Goal: Task Accomplishment & Management: Complete application form

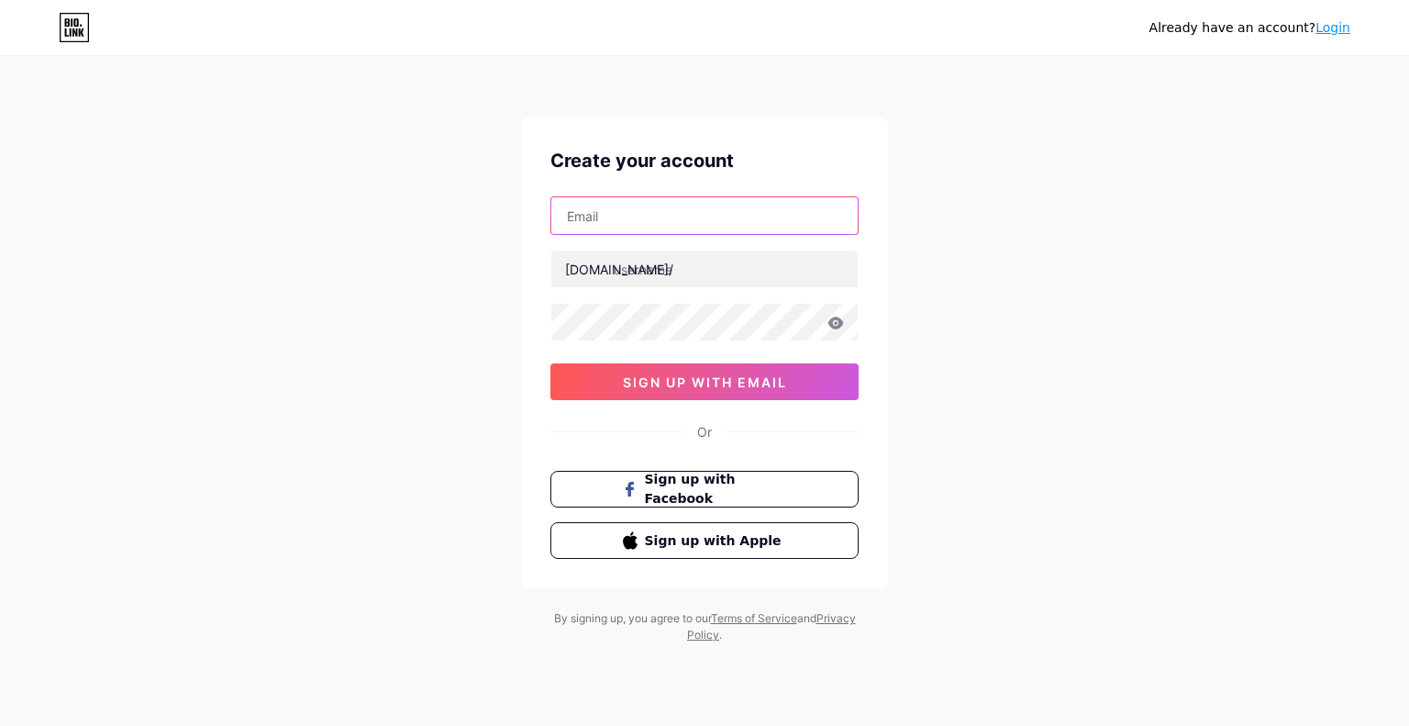
click at [665, 227] on input "text" at bounding box center [704, 215] width 306 height 37
type input "rajyakawijayanagara"
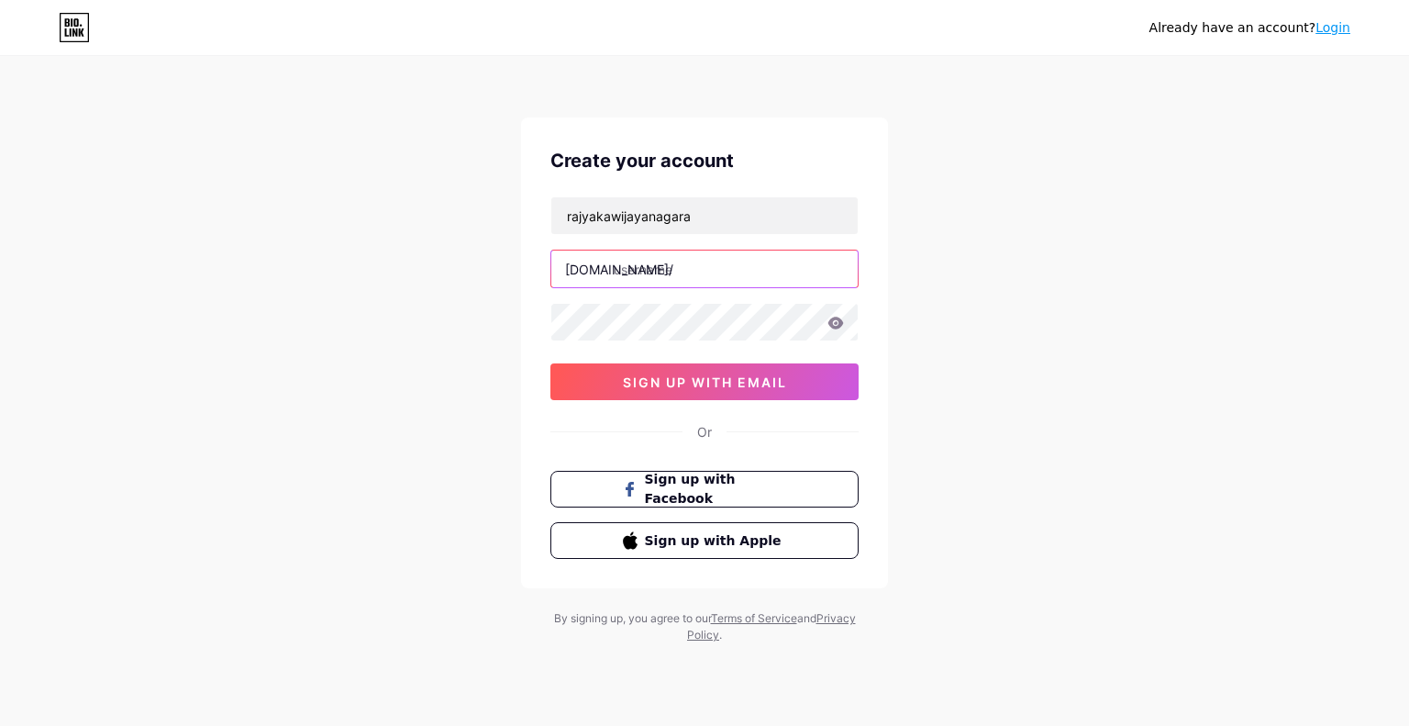
click at [633, 267] on input "text" at bounding box center [704, 268] width 306 height 37
type input "suwaramardika"
click at [829, 317] on icon at bounding box center [836, 323] width 17 height 13
click at [830, 322] on icon at bounding box center [836, 323] width 16 height 13
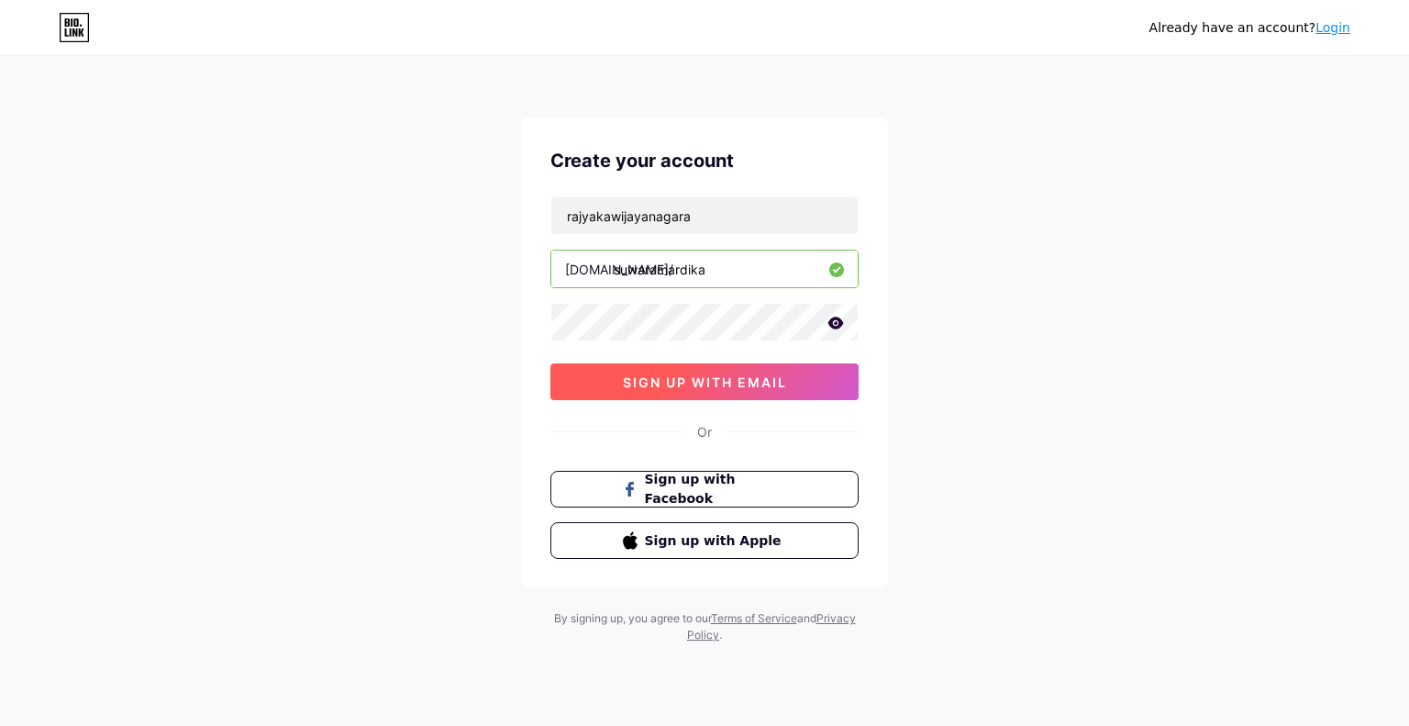
click at [757, 381] on span "sign up with email" at bounding box center [705, 382] width 164 height 16
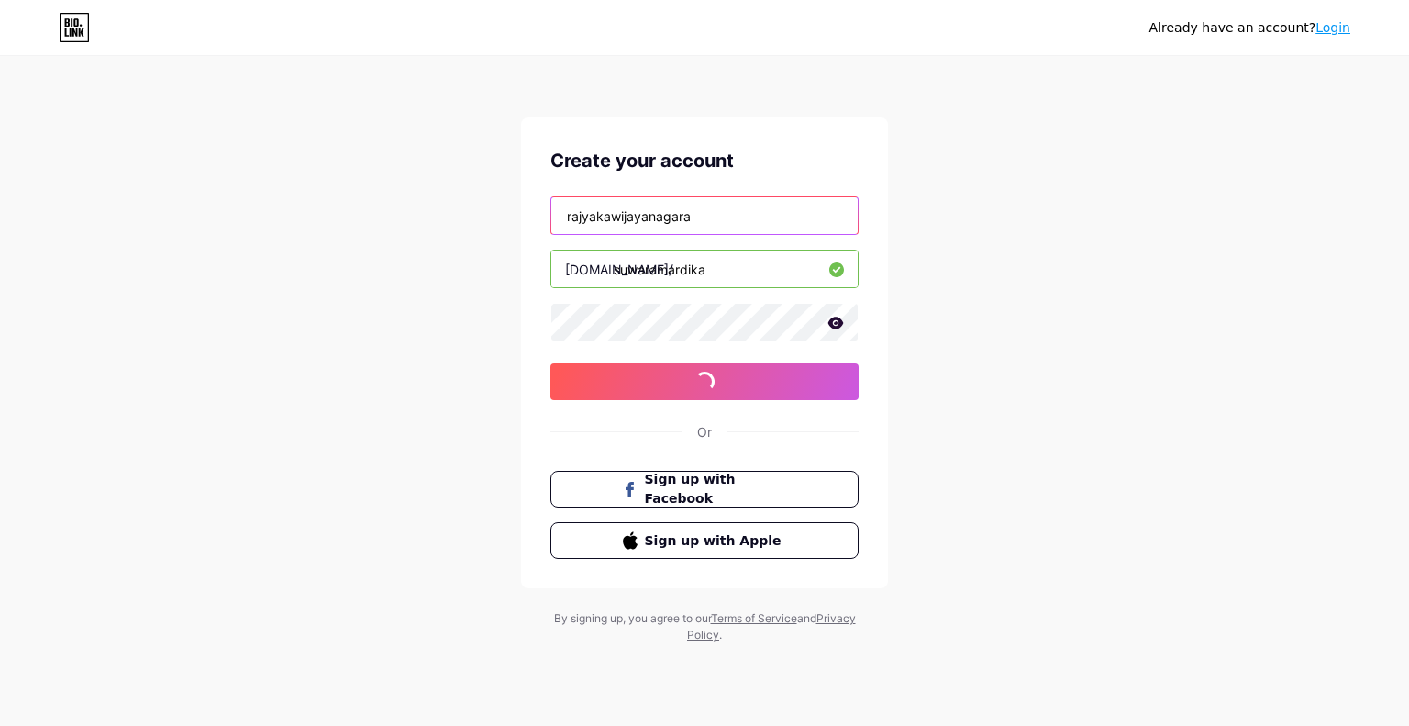
click at [706, 217] on input "rajyakawijayanagara" at bounding box center [704, 215] width 306 height 37
type input "[EMAIL_ADDRESS][DOMAIN_NAME]"
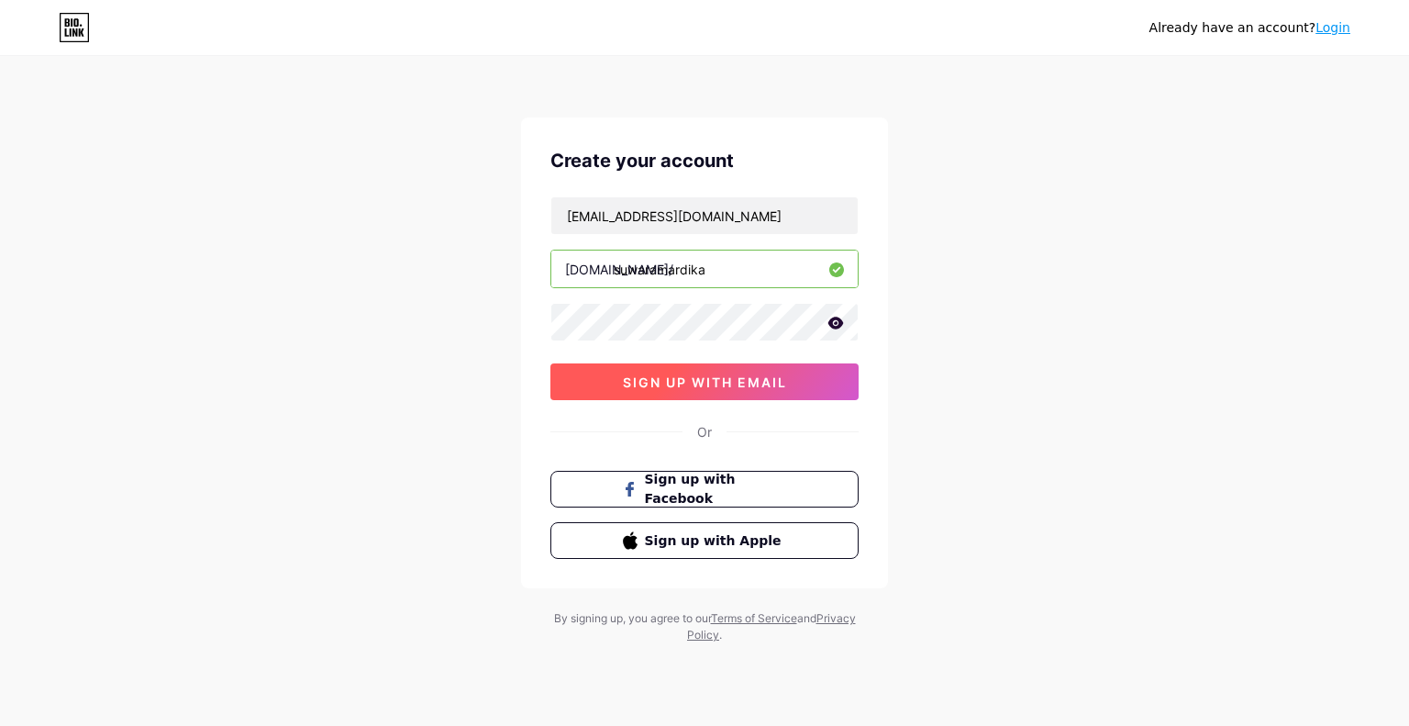
click at [651, 374] on span "sign up with email" at bounding box center [705, 382] width 164 height 16
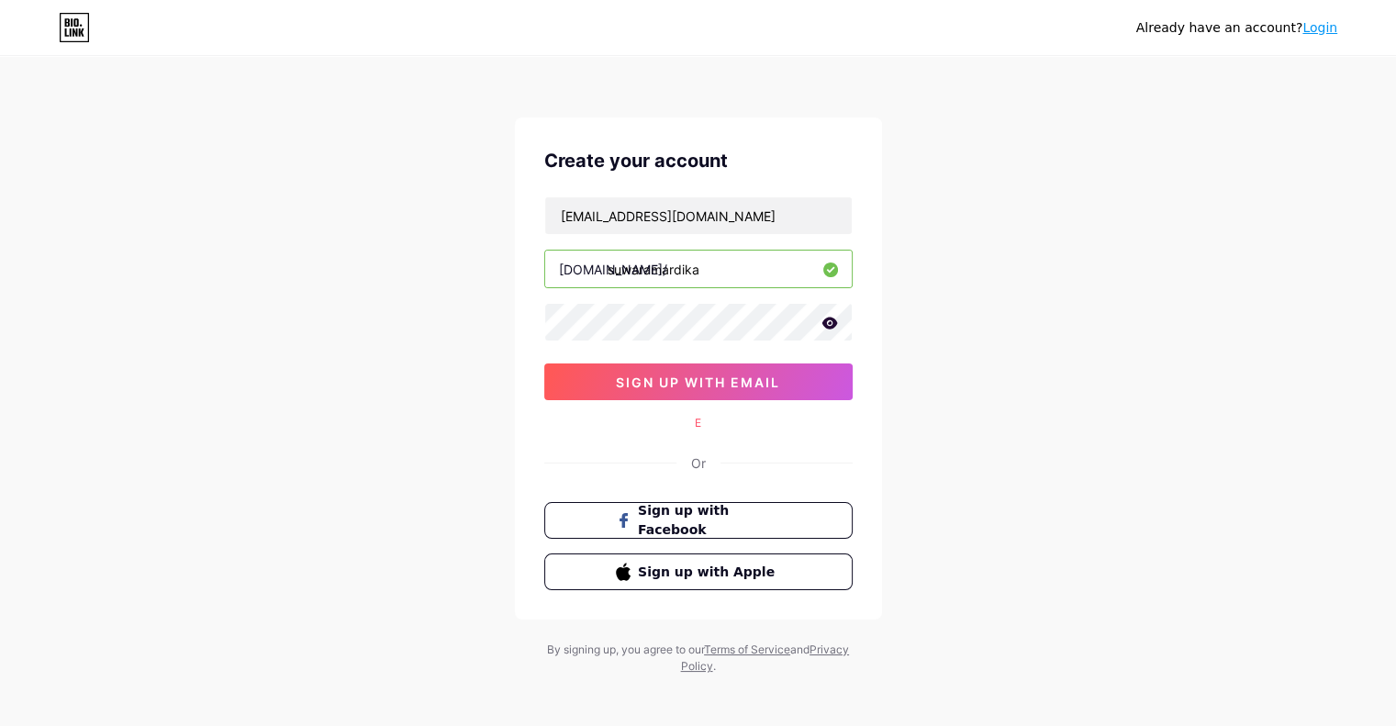
click at [697, 422] on div "E" at bounding box center [698, 423] width 308 height 17
click at [708, 273] on input "suwaramardika" at bounding box center [698, 268] width 306 height 37
click at [775, 214] on input "[EMAIL_ADDRESS][DOMAIN_NAME]" at bounding box center [698, 215] width 306 height 37
click at [730, 379] on span "sign up with email" at bounding box center [698, 382] width 164 height 16
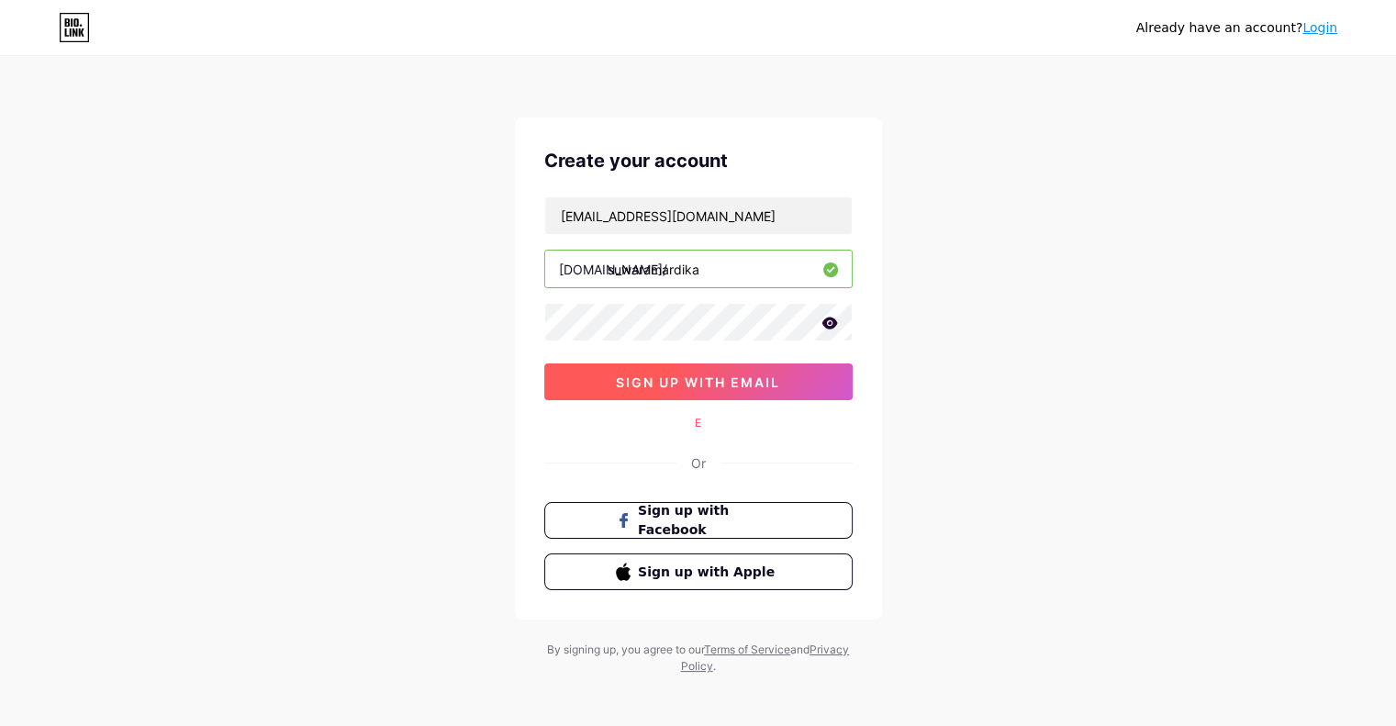
click at [730, 379] on span "sign up with email" at bounding box center [698, 382] width 164 height 16
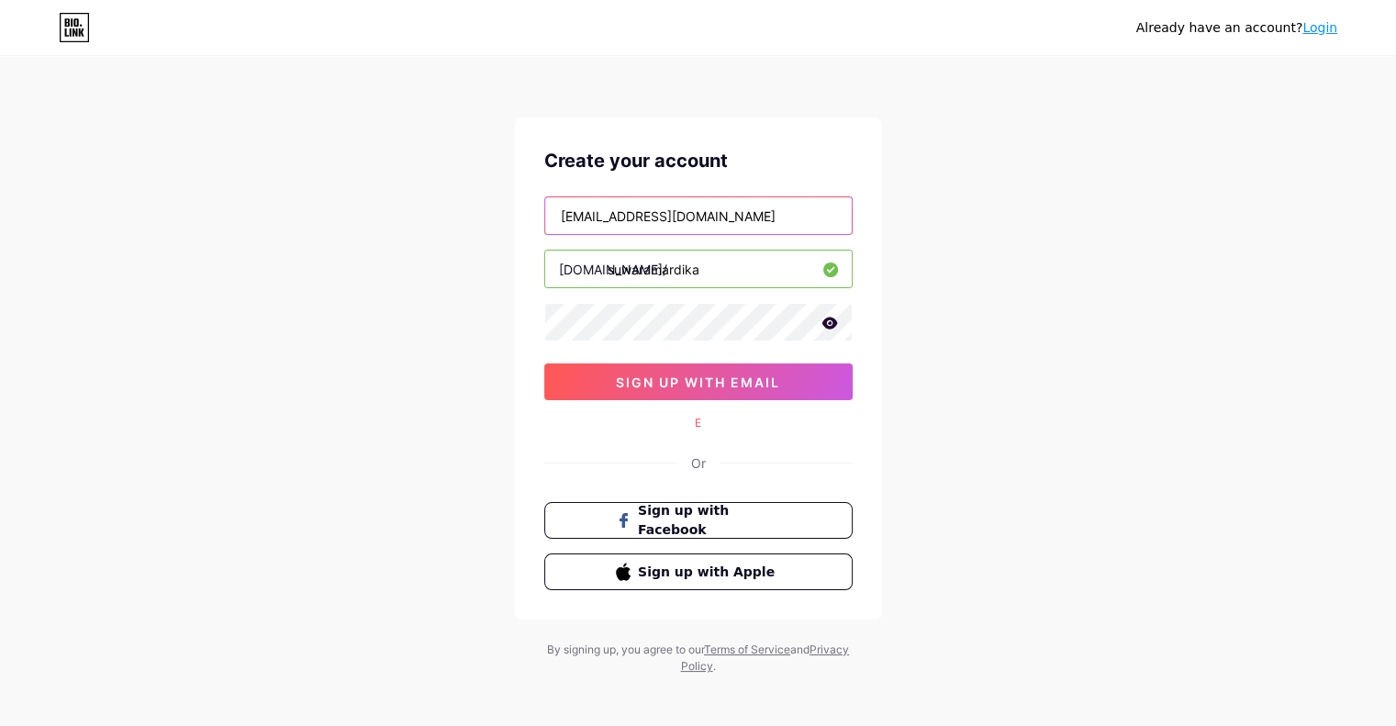
drag, startPoint x: 756, startPoint y: 217, endPoint x: 524, endPoint y: 219, distance: 232.1
click at [524, 219] on div "Create your account rajyakawijayanagara@gmail.com bio.link/ suwaramardika sign …" at bounding box center [698, 368] width 367 height 502
type input "[EMAIL_ADDRESS][DOMAIN_NAME]"
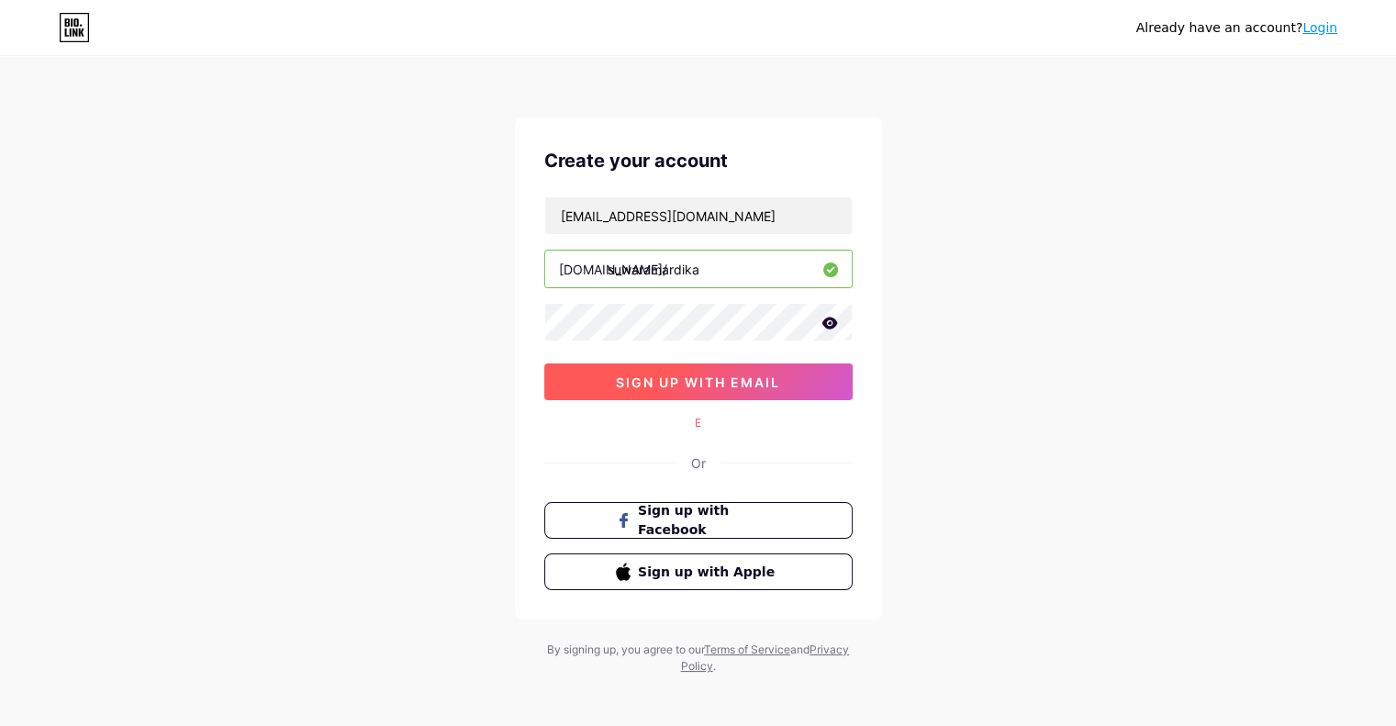
click at [674, 375] on span "sign up with email" at bounding box center [698, 382] width 164 height 16
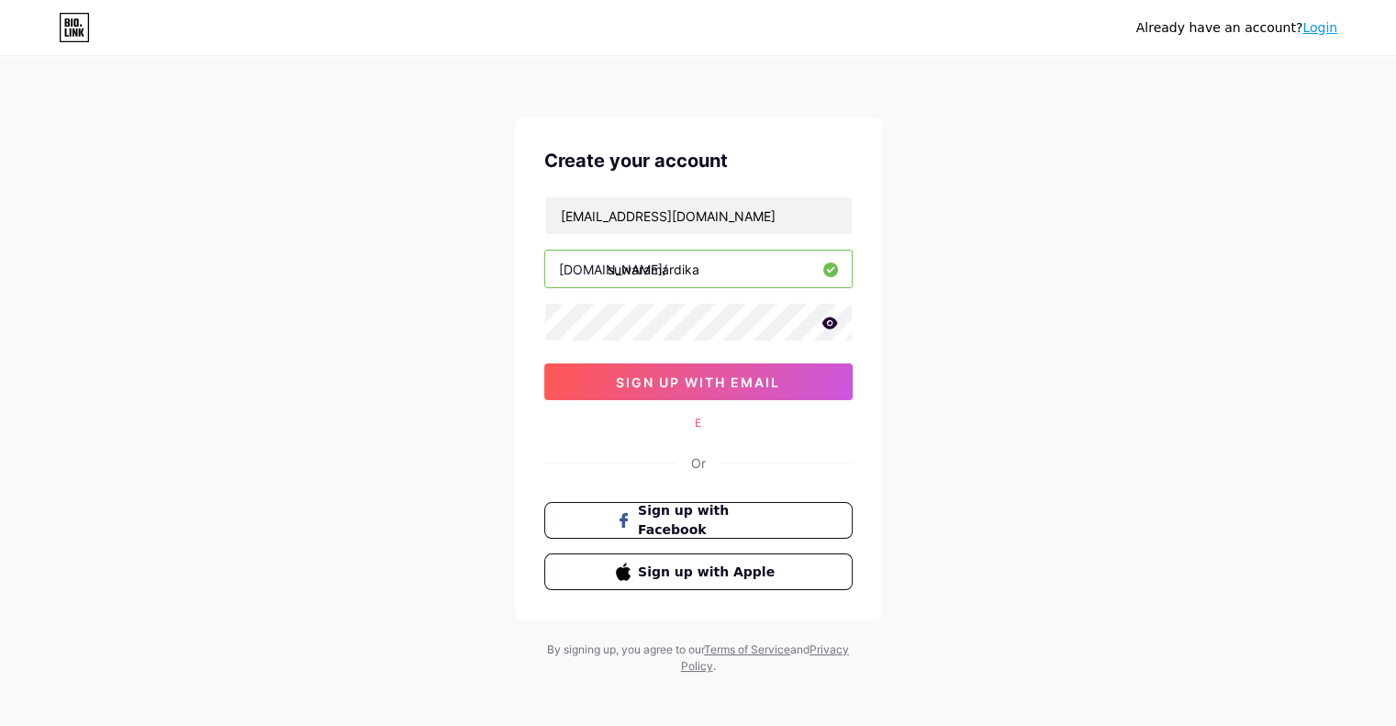
click at [830, 322] on icon at bounding box center [829, 323] width 17 height 13
click at [538, 333] on div "Create your account rajyakawijayanagara@gmail.com bio.link/ suwaramardika sign …" at bounding box center [698, 368] width 367 height 502
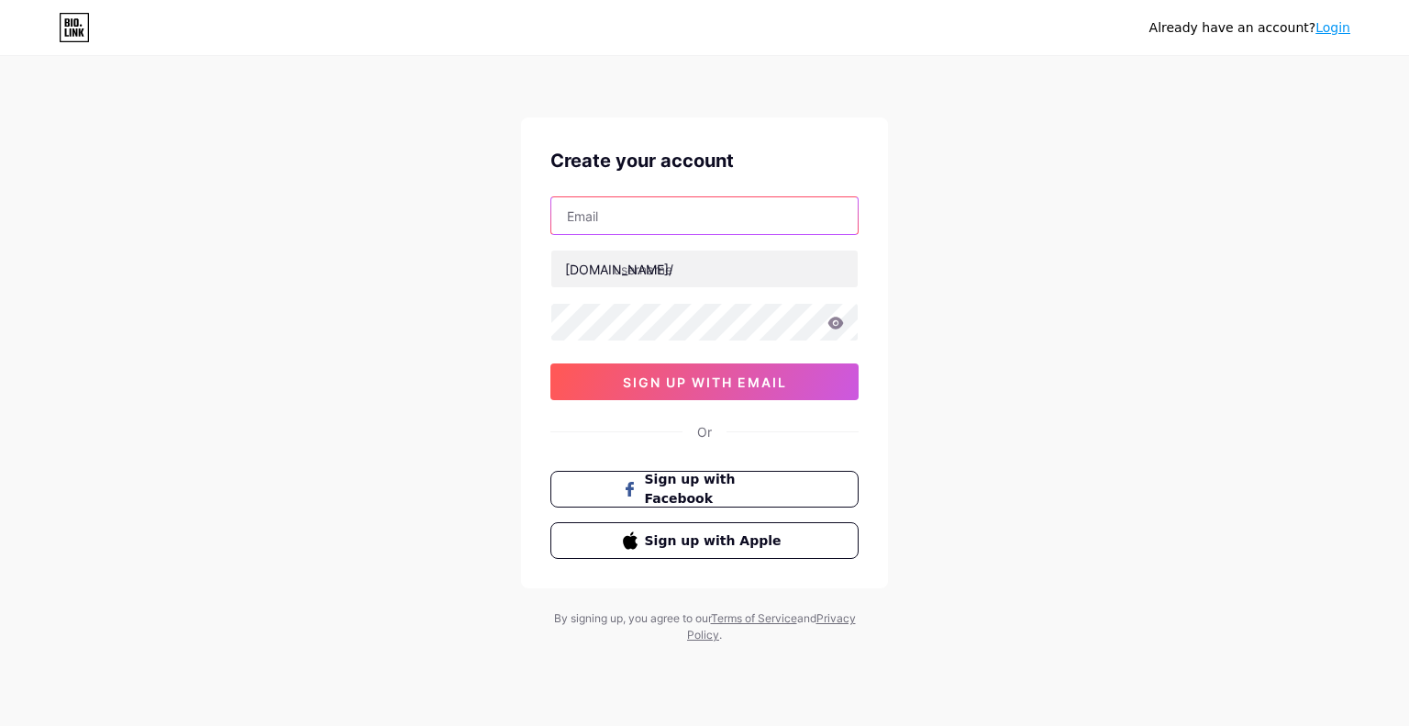
click at [675, 223] on input "text" at bounding box center [704, 215] width 306 height 37
type input "[EMAIL_ADDRESS][DOMAIN_NAME]"
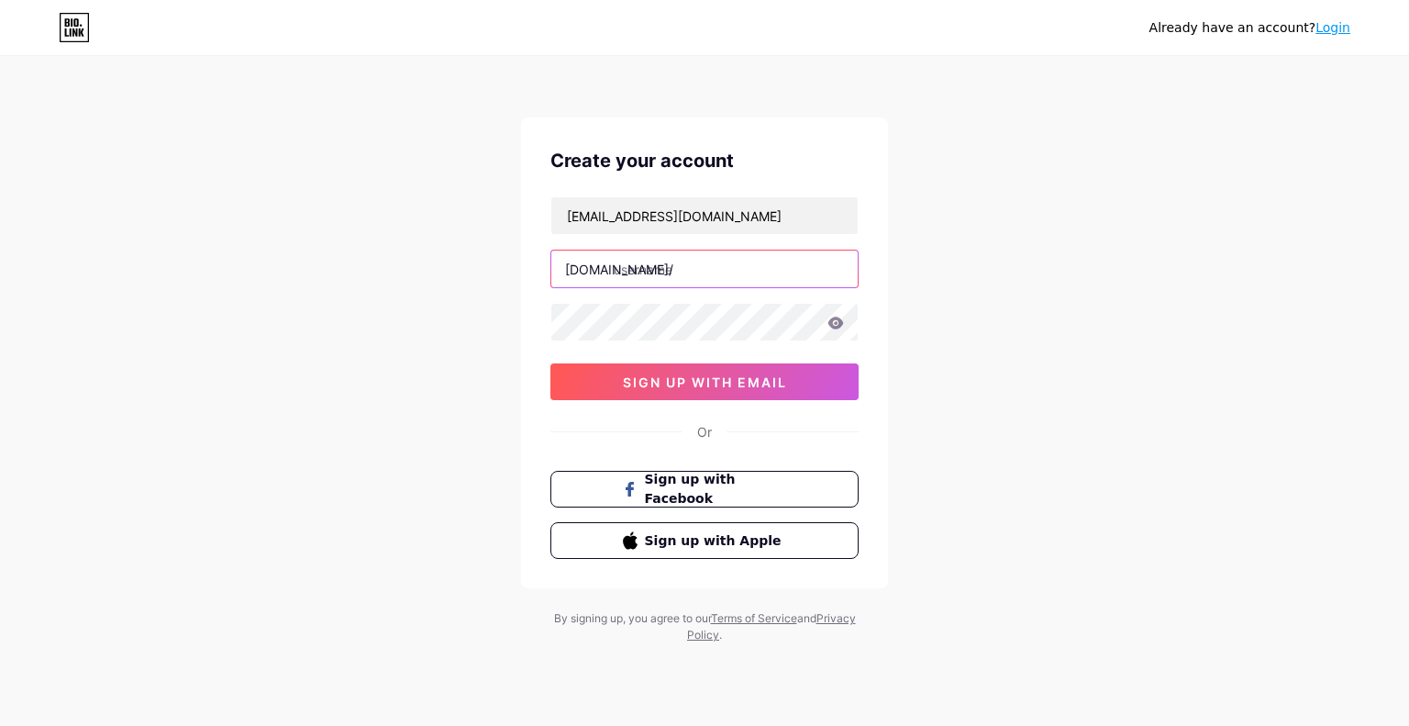
click at [631, 279] on input "text" at bounding box center [704, 268] width 306 height 37
type input "suwaramardika"
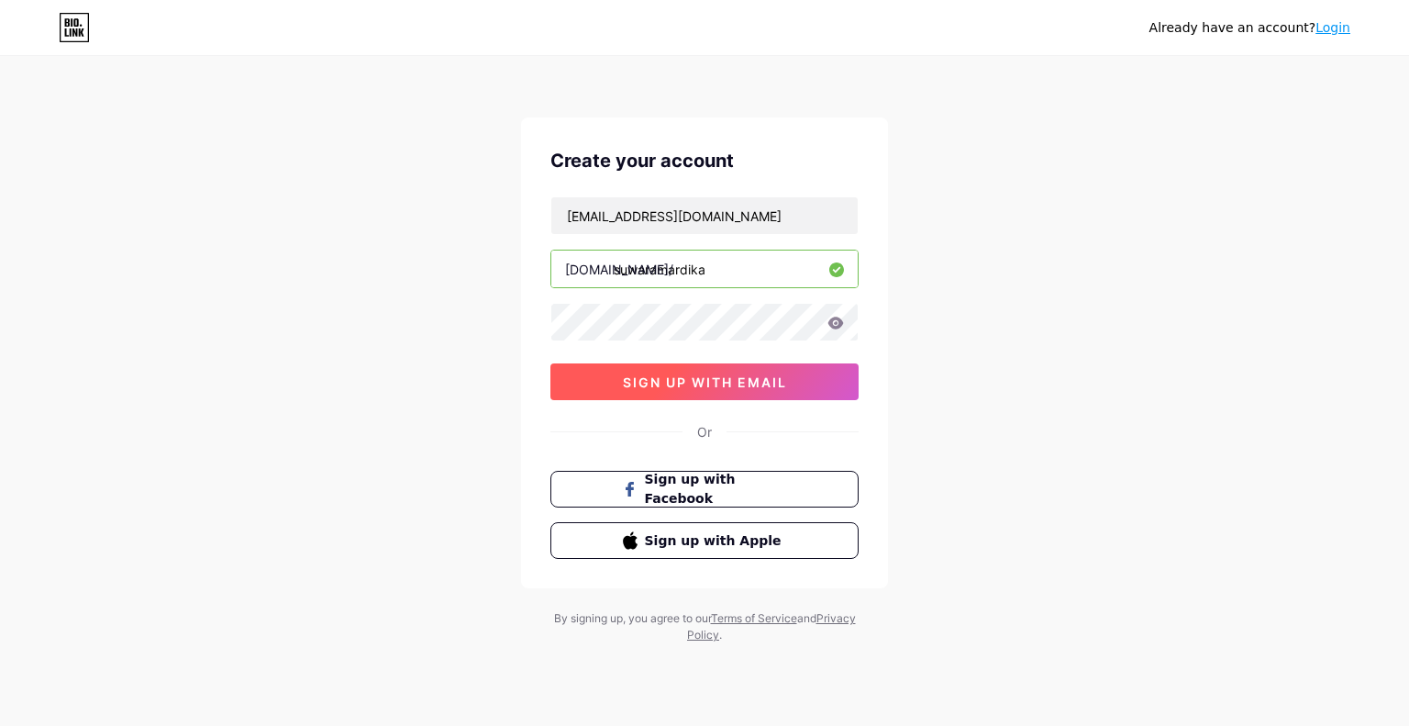
click at [763, 389] on button "sign up with email" at bounding box center [705, 381] width 308 height 37
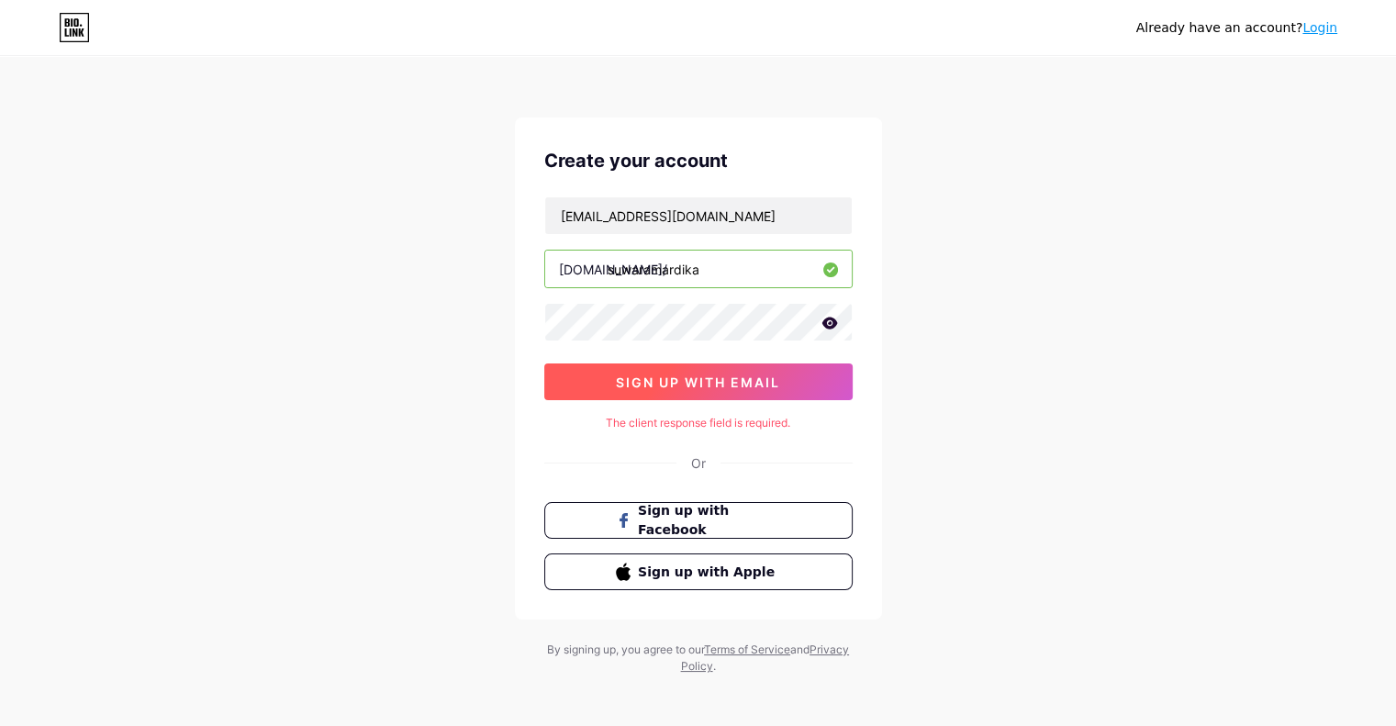
click at [723, 376] on span "sign up with email" at bounding box center [698, 382] width 164 height 16
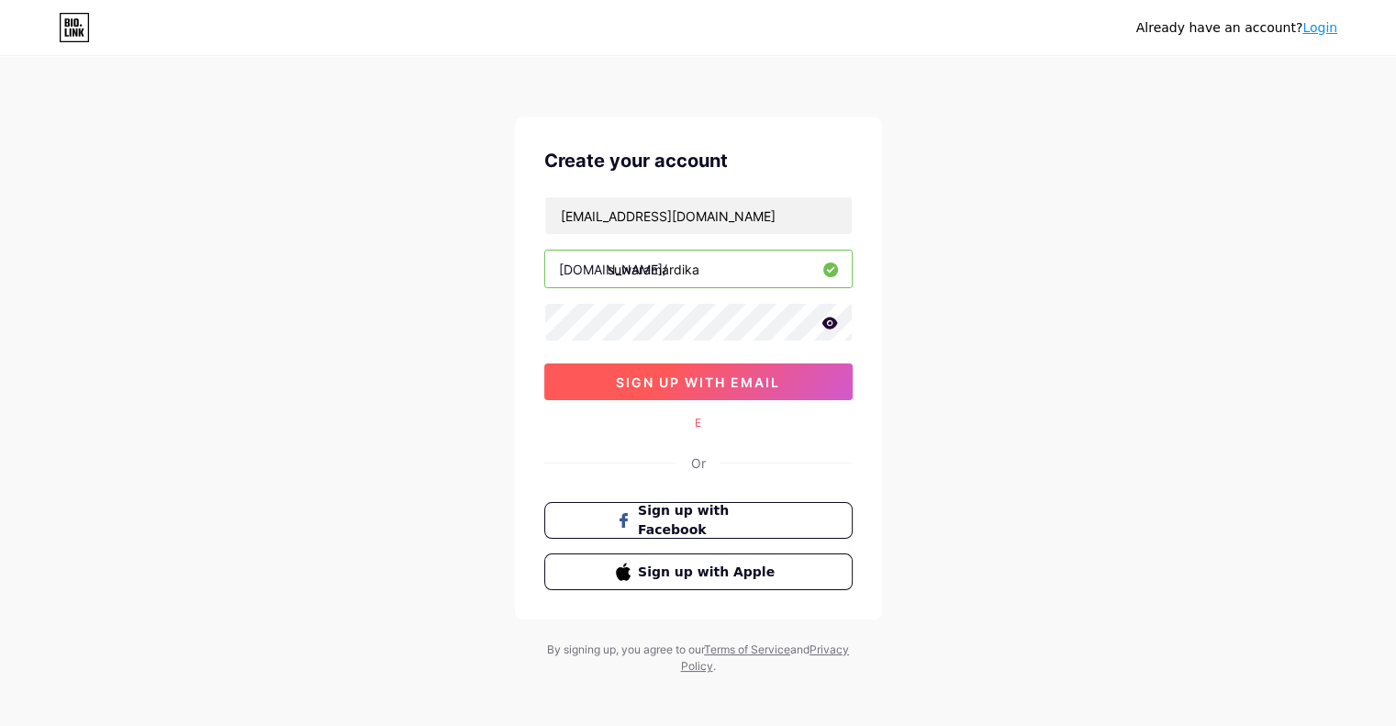
click at [723, 376] on span "sign up with email" at bounding box center [698, 382] width 164 height 16
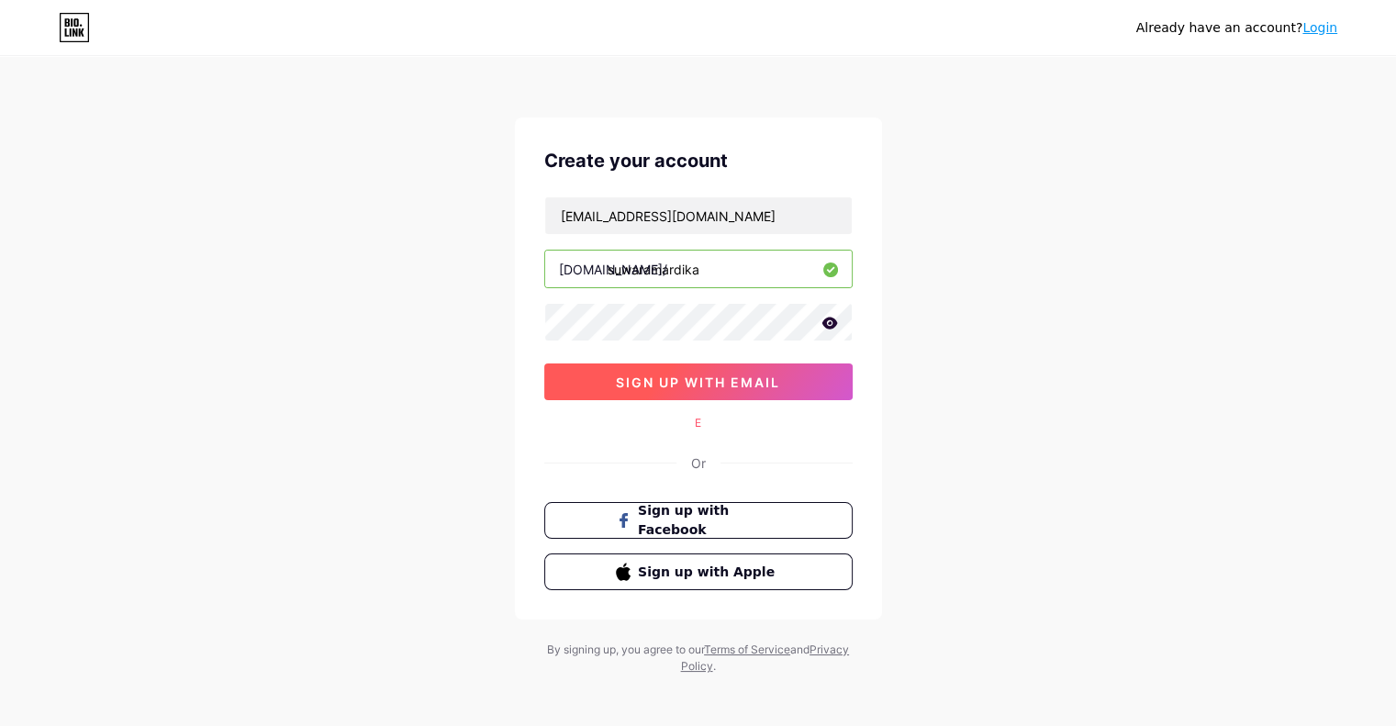
click at [723, 376] on span "sign up with email" at bounding box center [698, 382] width 164 height 16
click at [698, 276] on input "suwaramardika" at bounding box center [698, 268] width 306 height 37
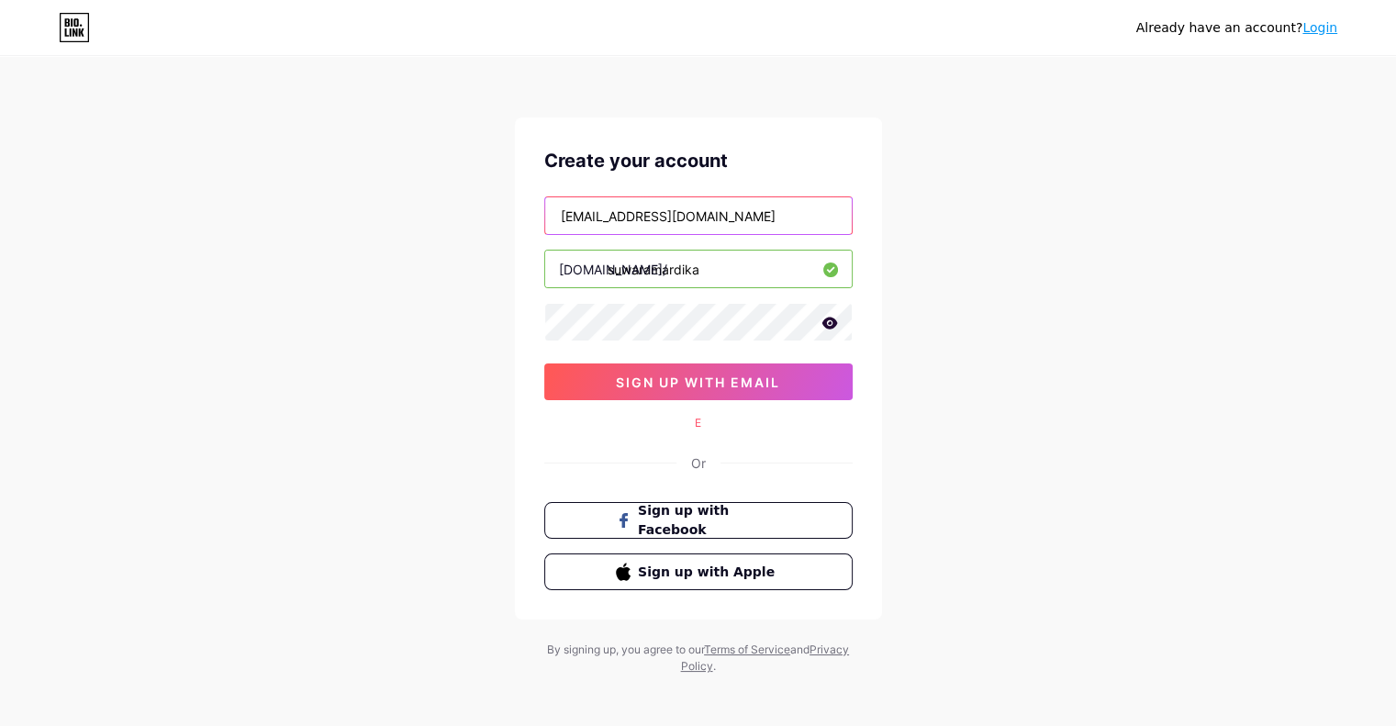
click at [741, 228] on input "[EMAIL_ADDRESS][DOMAIN_NAME]" at bounding box center [698, 215] width 306 height 37
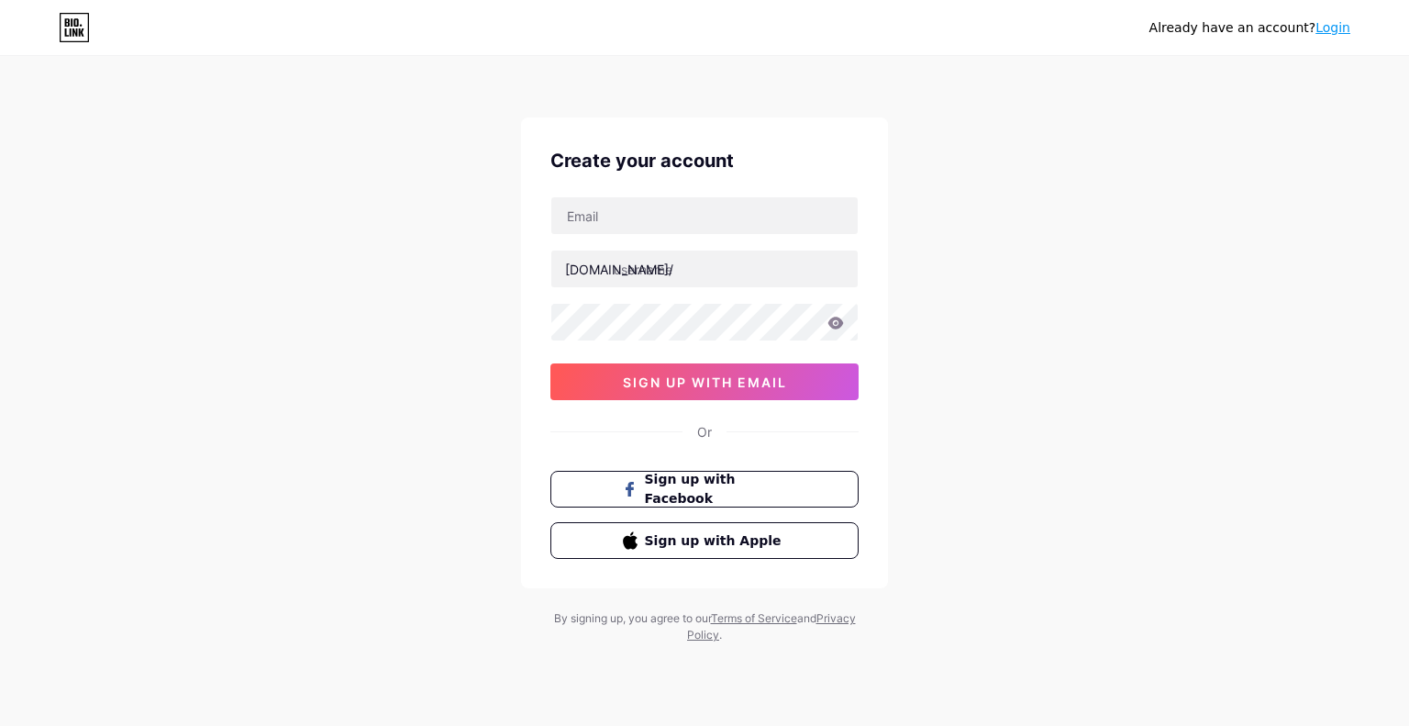
click at [69, 25] on icon at bounding box center [67, 22] width 5 height 8
click at [676, 217] on input "text" at bounding box center [704, 215] width 306 height 37
type input "[EMAIL_ADDRESS][DOMAIN_NAME]"
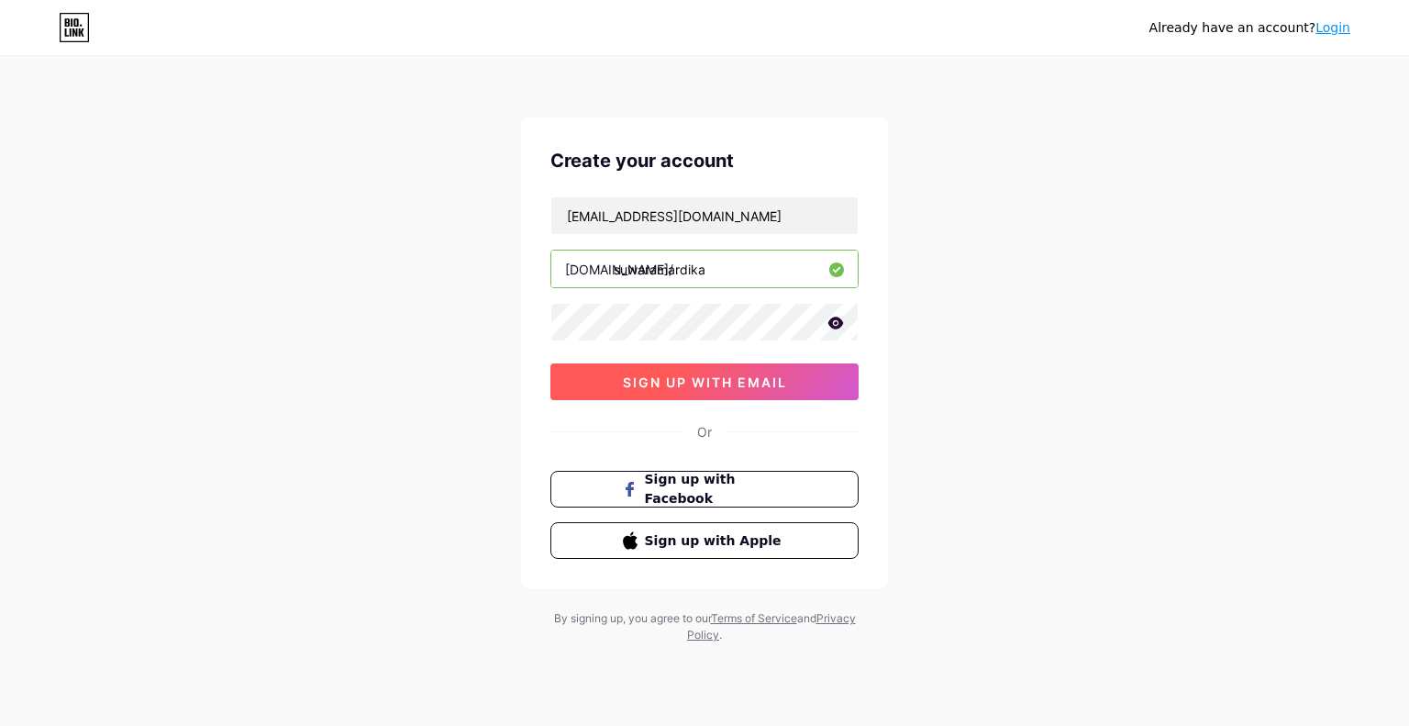
click at [635, 381] on span "sign up with email" at bounding box center [705, 382] width 164 height 16
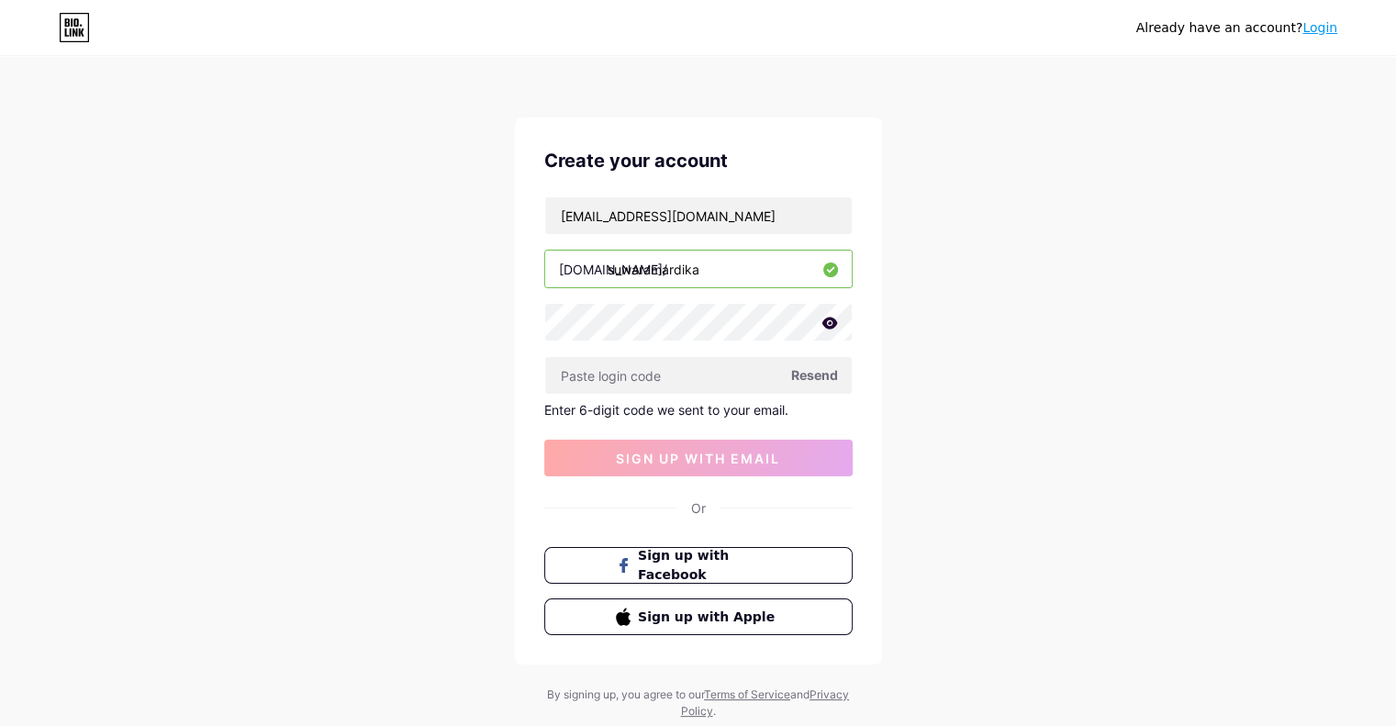
click at [825, 323] on icon at bounding box center [829, 323] width 16 height 12
click at [815, 368] on span "Resend" at bounding box center [814, 374] width 47 height 19
click at [815, 373] on span "Resend" at bounding box center [814, 374] width 47 height 19
click at [672, 377] on input "text" at bounding box center [698, 375] width 306 height 37
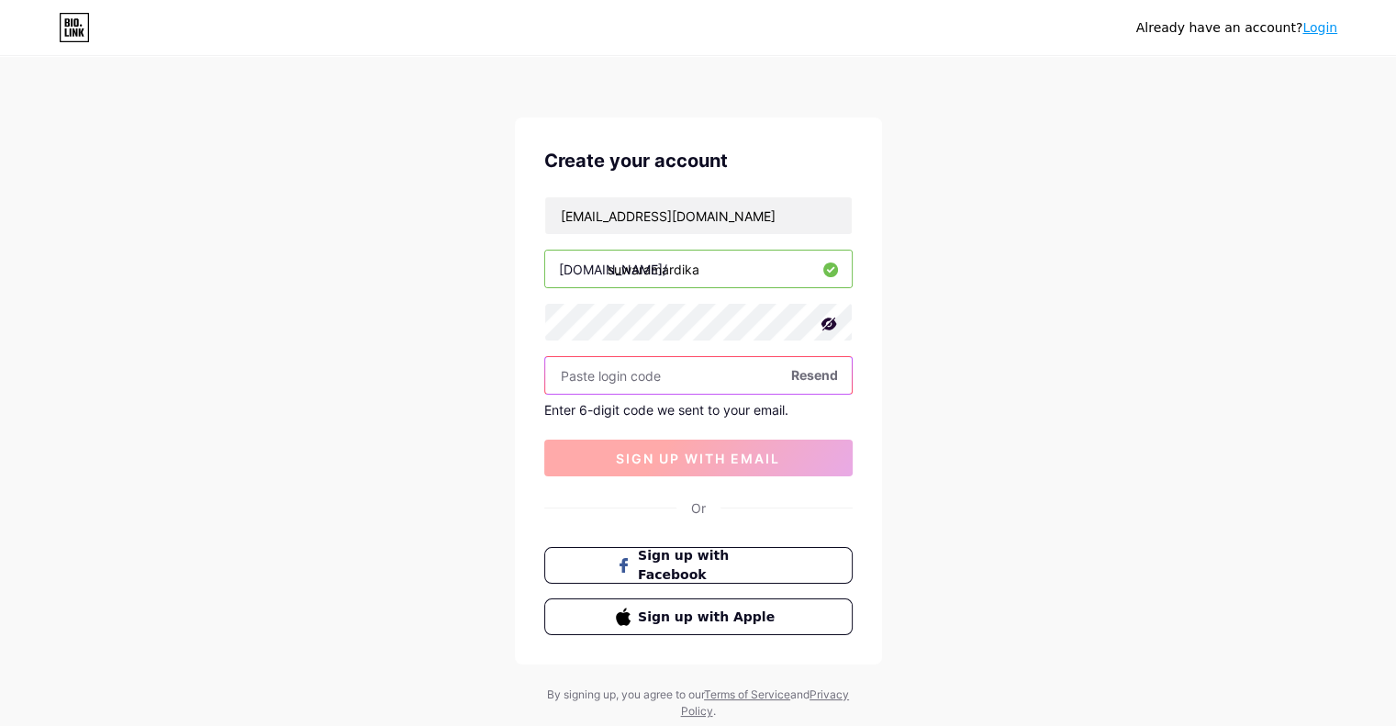
drag, startPoint x: 672, startPoint y: 377, endPoint x: 674, endPoint y: 450, distance: 72.5
click at [674, 450] on div "rajyakawijayanagara@gmail.com bio.link/ suwaramardika Resend Enter 6-digit code…" at bounding box center [698, 336] width 308 height 280
click at [657, 373] on input "text" at bounding box center [698, 375] width 306 height 37
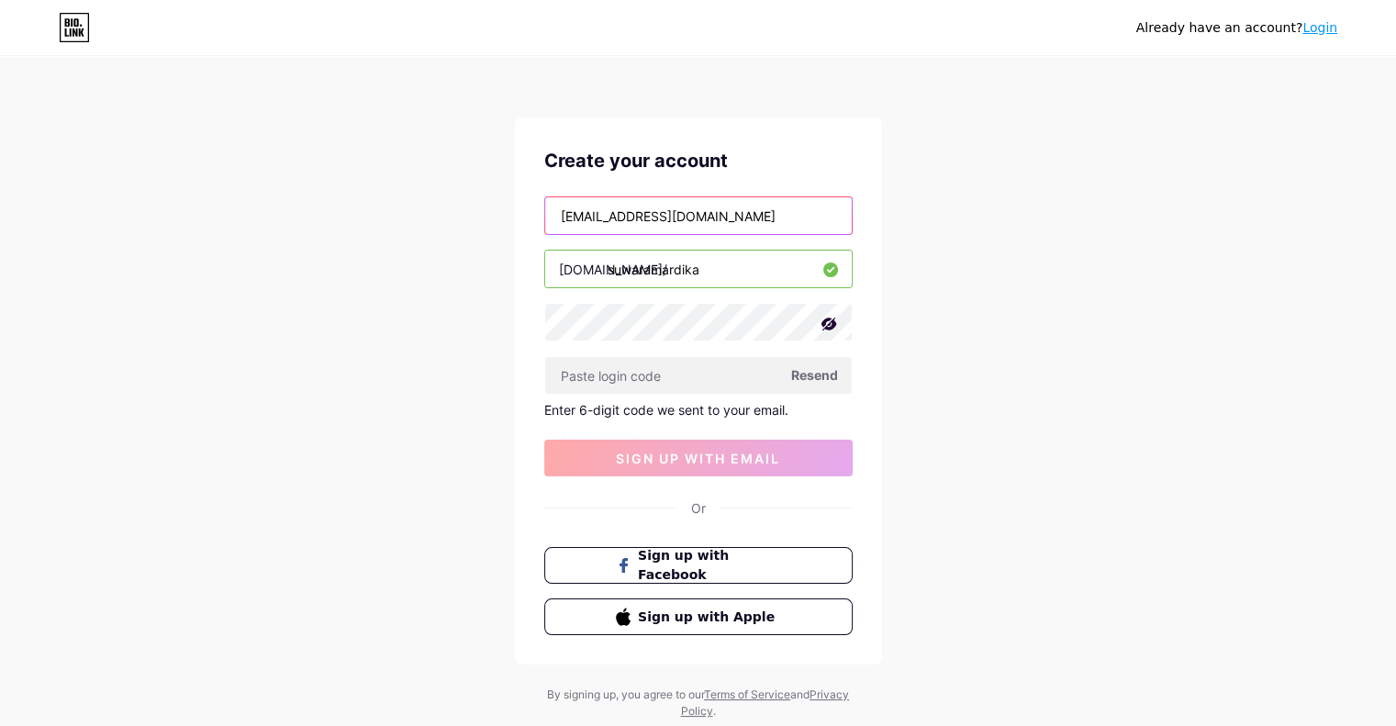
click at [773, 211] on input "[EMAIL_ADDRESS][DOMAIN_NAME]" at bounding box center [698, 215] width 306 height 37
click at [794, 373] on span "Resend" at bounding box center [814, 374] width 47 height 19
click at [809, 214] on input "[EMAIL_ADDRESS][DOMAIN_NAME]" at bounding box center [698, 215] width 306 height 37
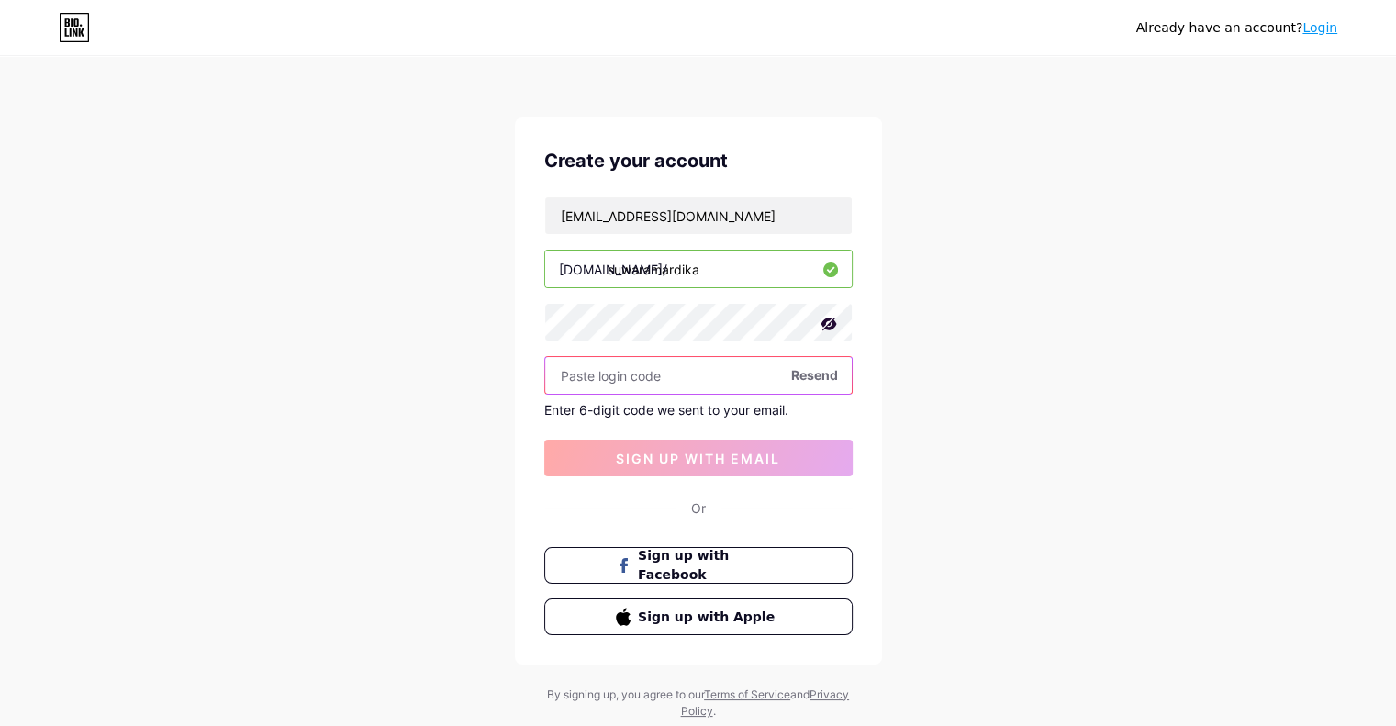
click at [759, 375] on input "text" at bounding box center [698, 375] width 306 height 37
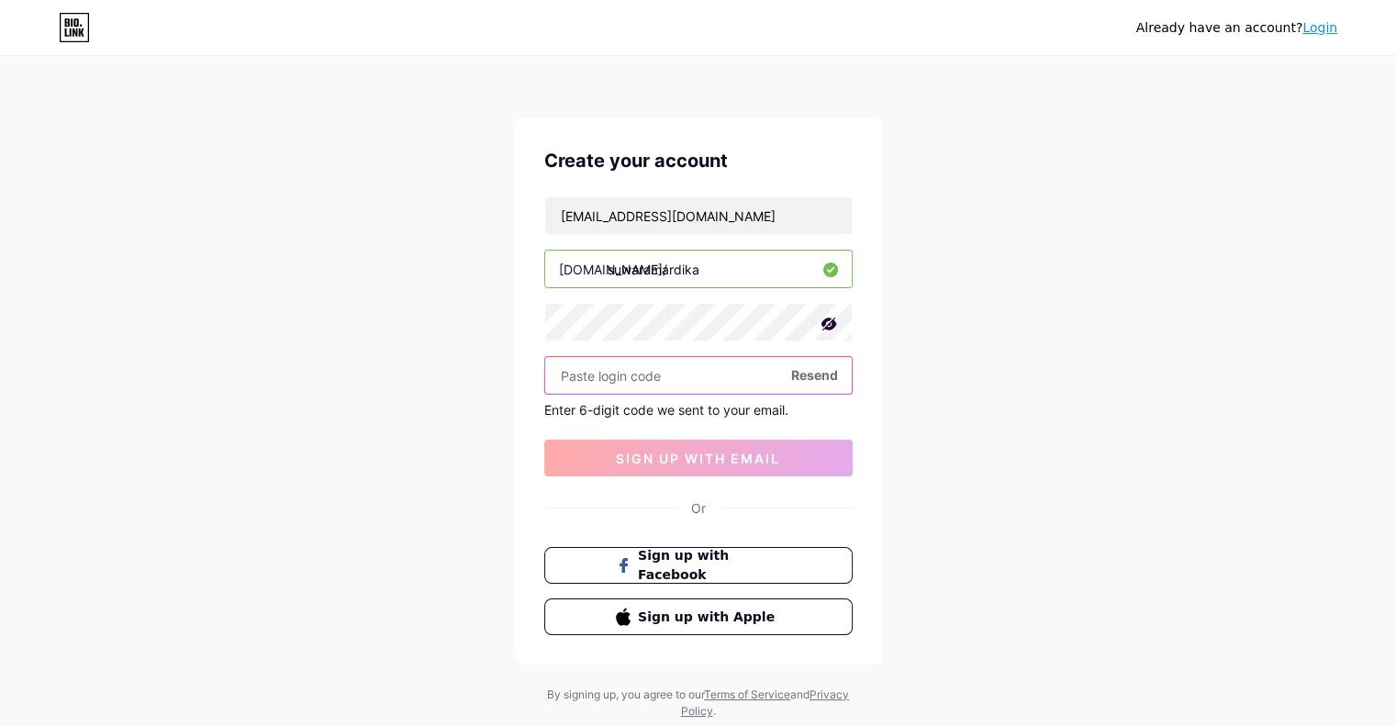
click at [759, 375] on input "text" at bounding box center [698, 375] width 306 height 37
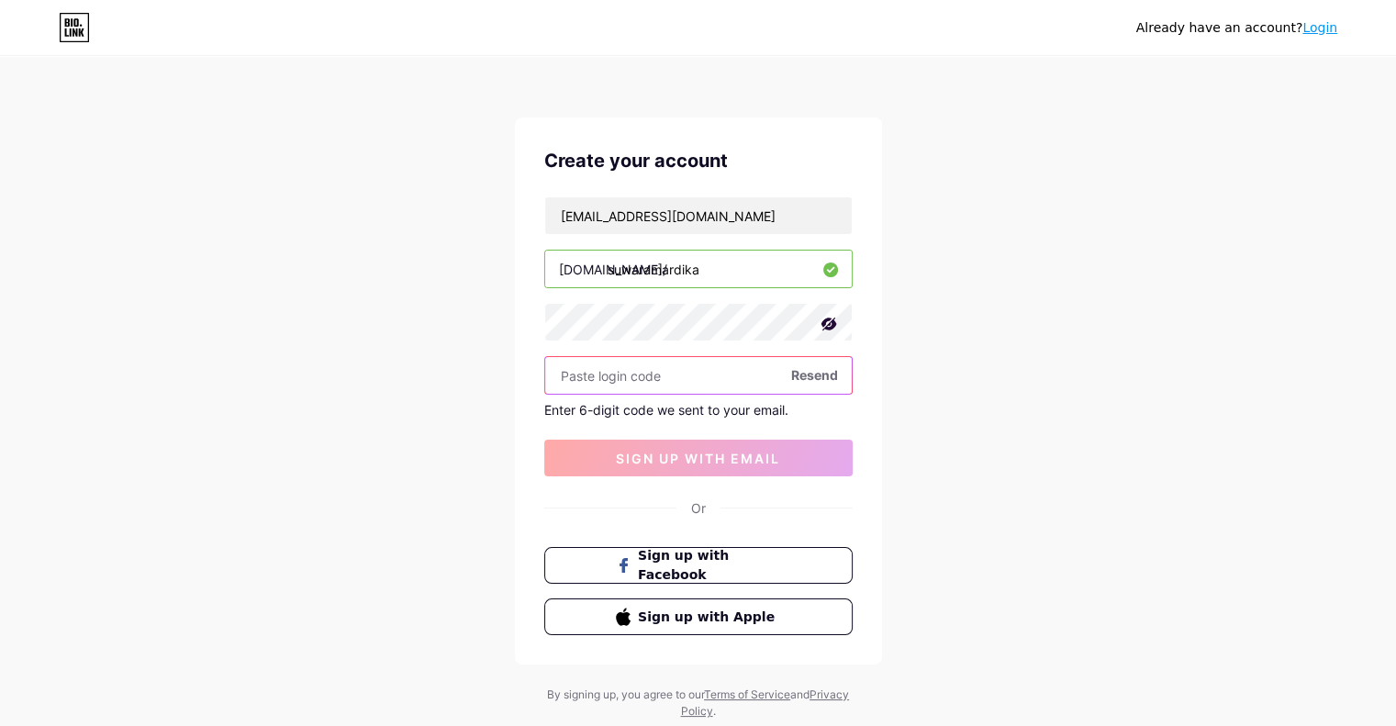
click at [759, 375] on input "text" at bounding box center [698, 375] width 306 height 37
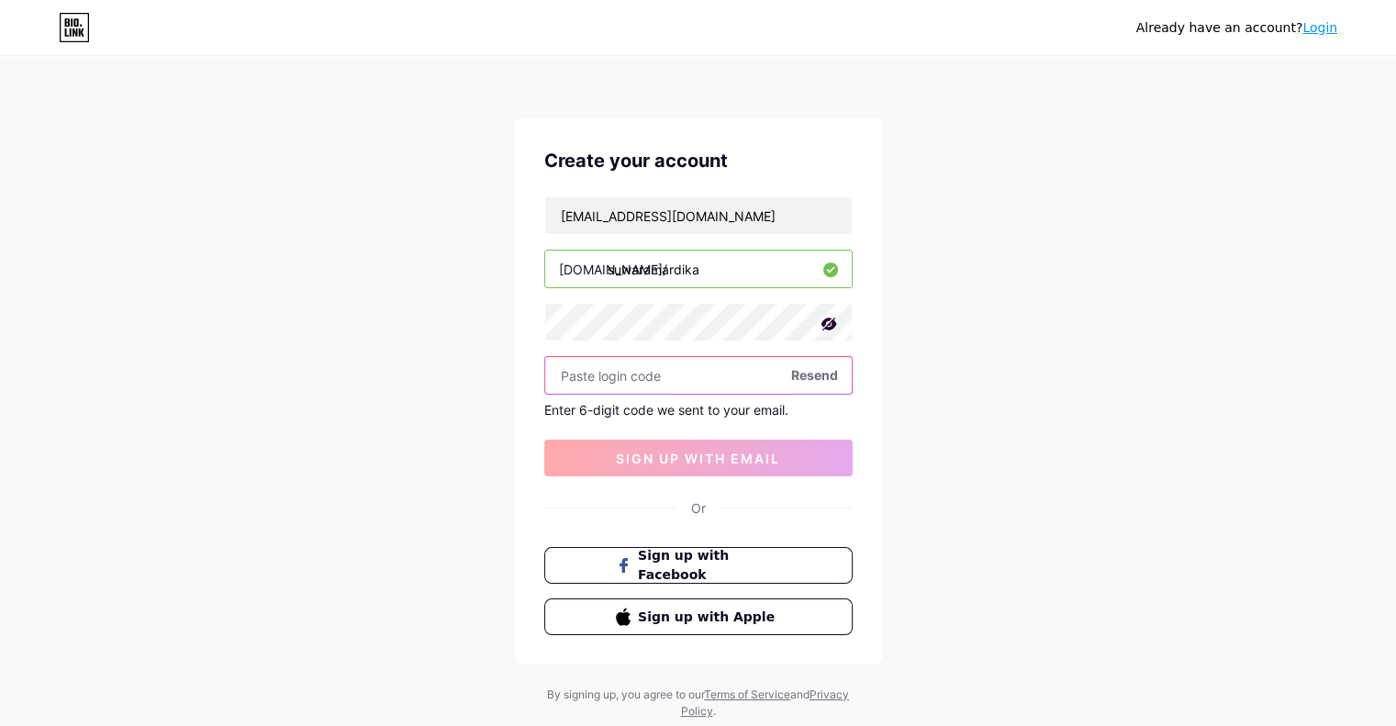
click at [759, 375] on input "text" at bounding box center [698, 375] width 306 height 37
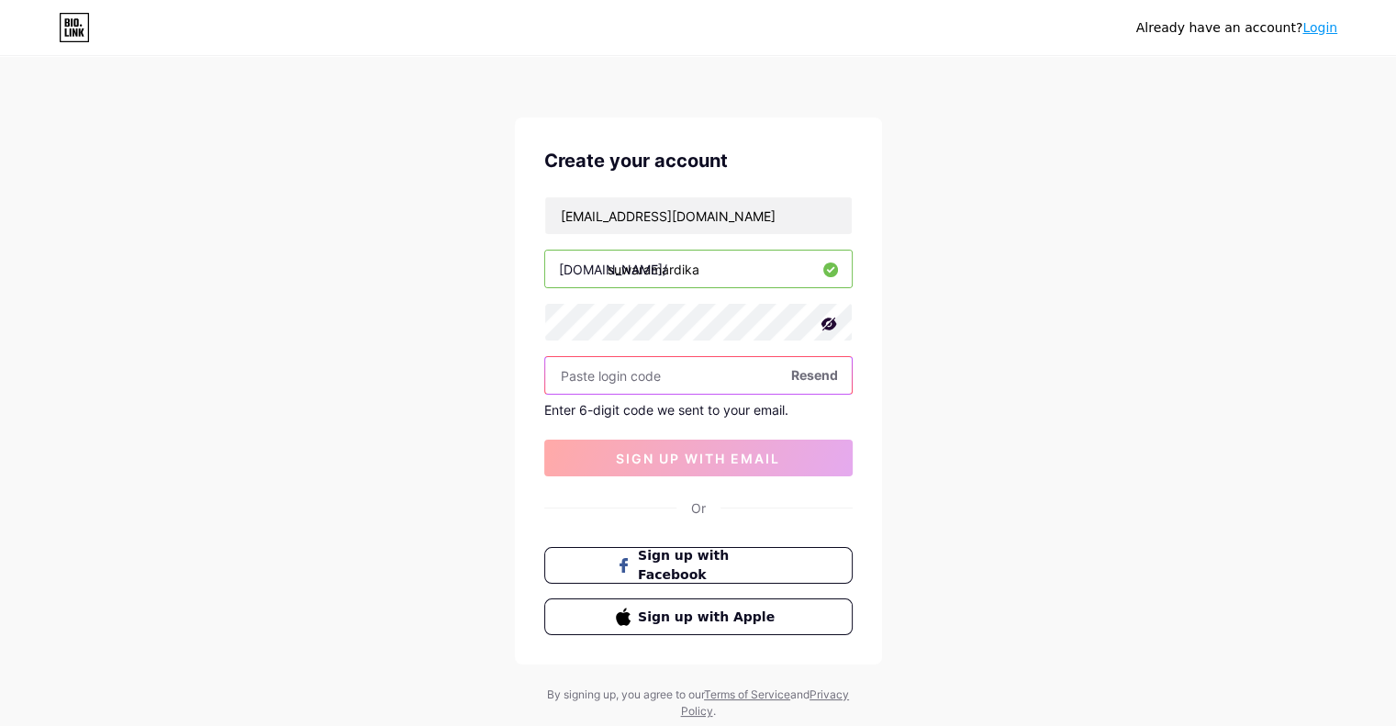
click at [759, 375] on input "text" at bounding box center [698, 375] width 306 height 37
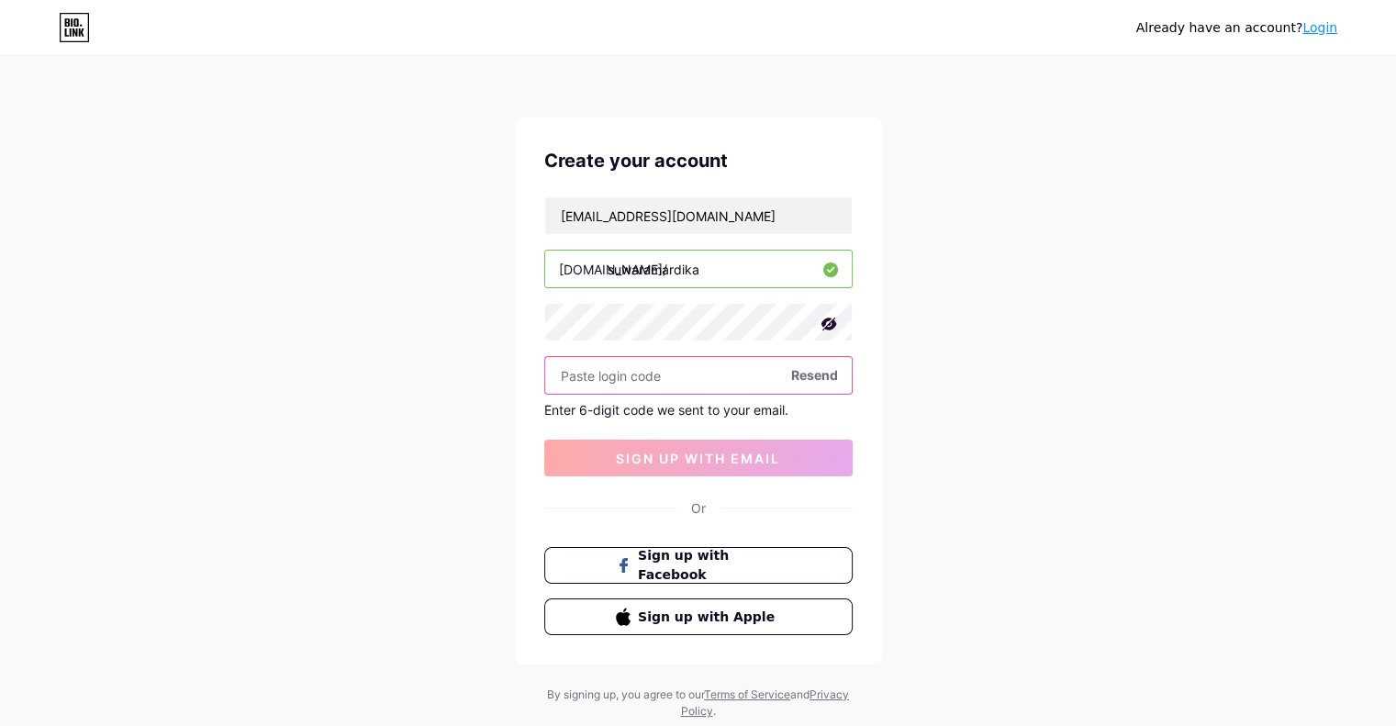
click at [759, 375] on input "text" at bounding box center [698, 375] width 306 height 37
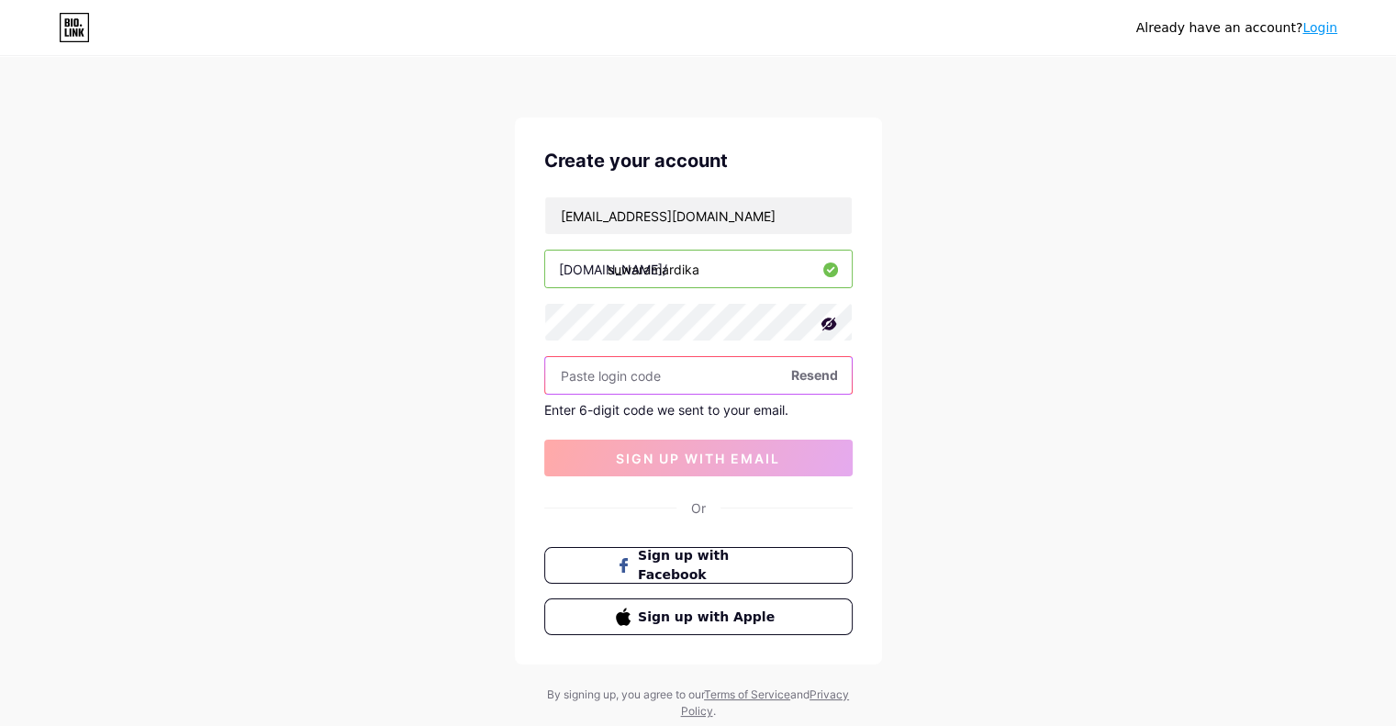
click at [759, 375] on input "text" at bounding box center [698, 375] width 306 height 37
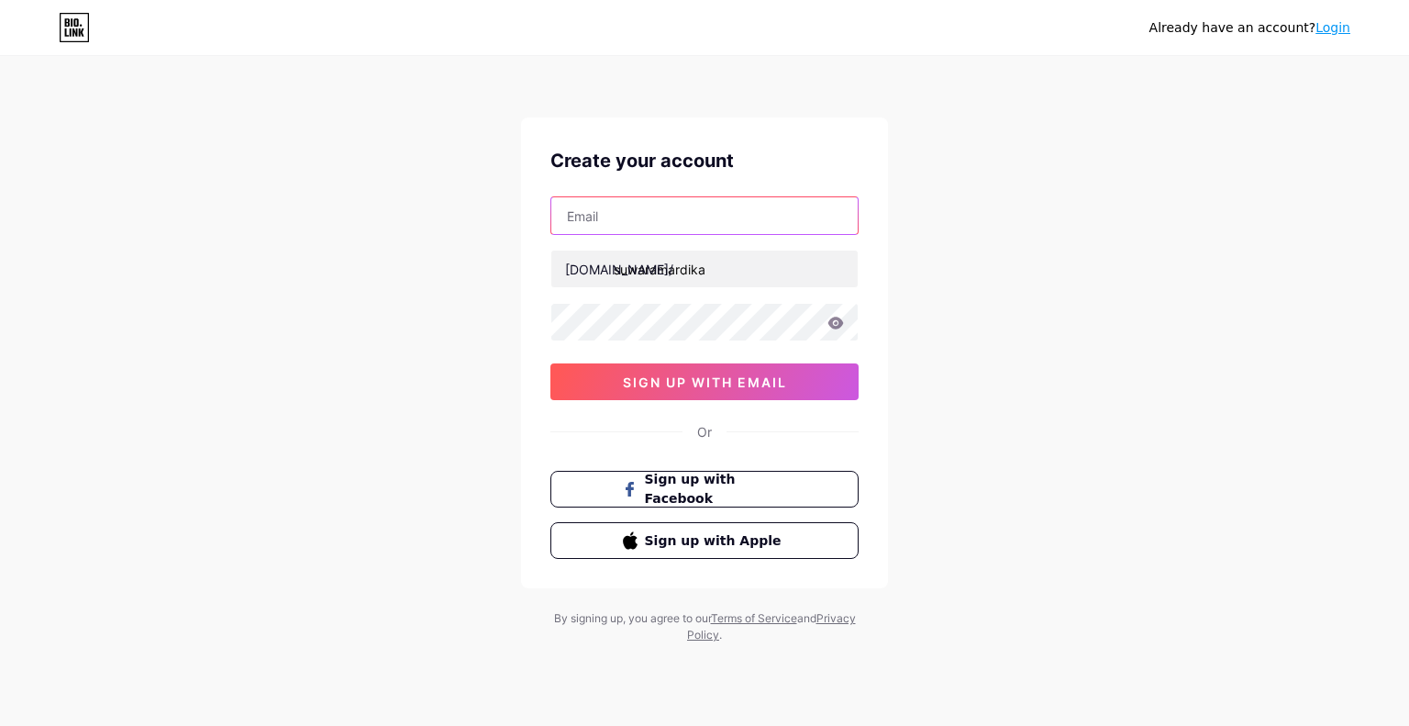
click at [620, 219] on input "text" at bounding box center [704, 215] width 306 height 37
click at [584, 208] on input "text" at bounding box center [704, 215] width 306 height 37
type input "[EMAIL_ADDRESS][DOMAIN_NAME]"
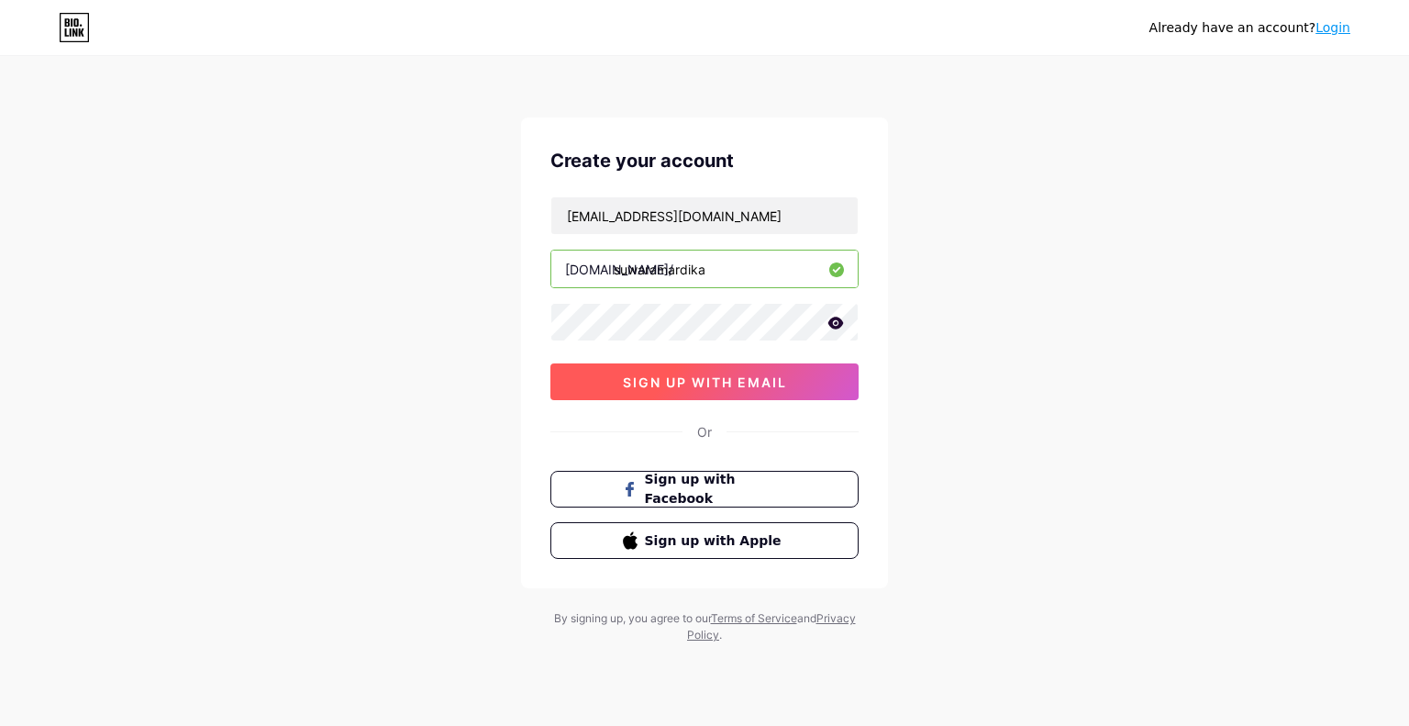
click at [650, 380] on span "sign up with email" at bounding box center [705, 382] width 164 height 16
